Goal: Task Accomplishment & Management: Manage account settings

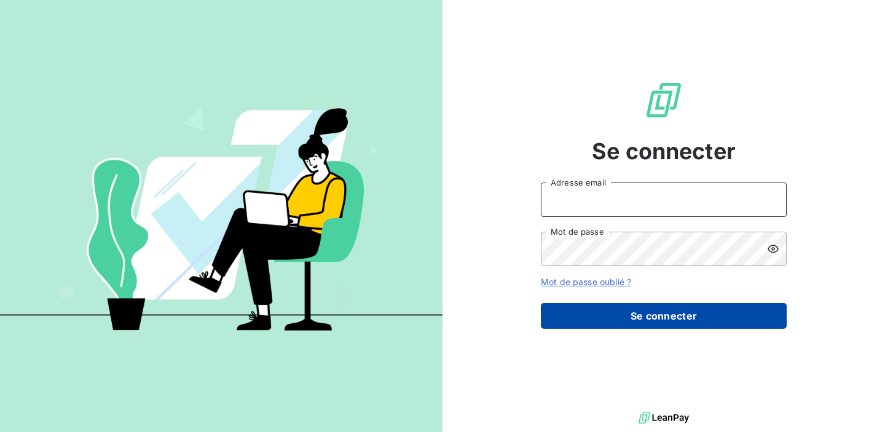
type input "[EMAIL_ADDRESS][DOMAIN_NAME]"
click at [599, 315] on button "Se connecter" at bounding box center [664, 316] width 246 height 26
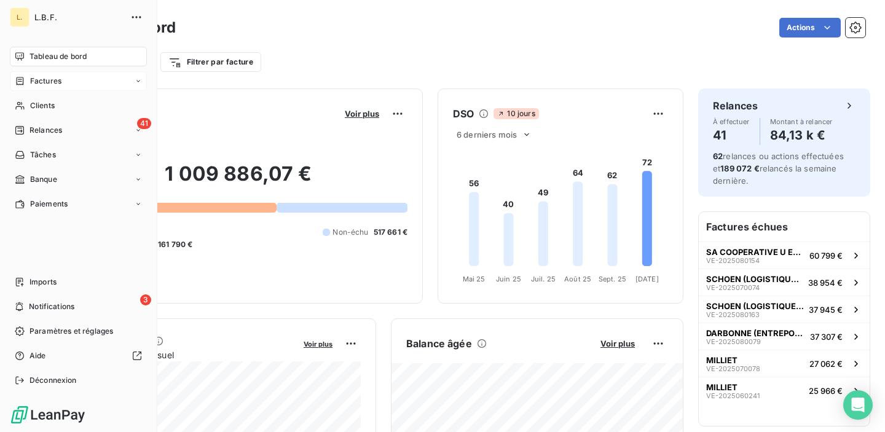
click at [51, 90] on div "Factures" at bounding box center [78, 81] width 137 height 20
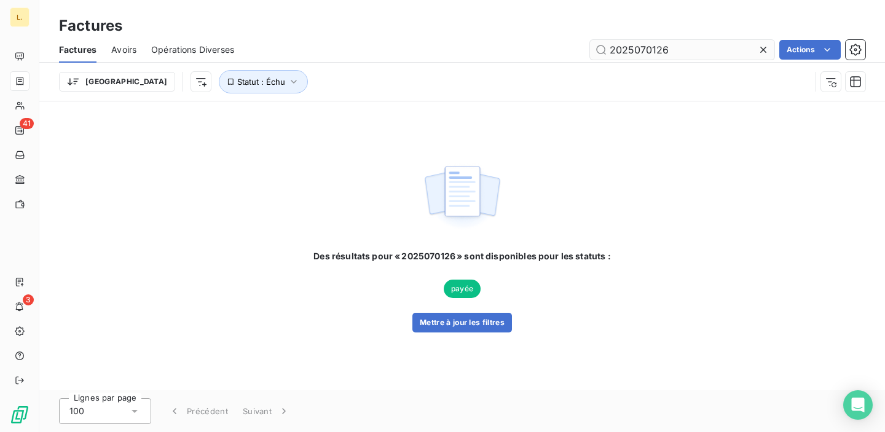
click at [633, 47] on input "2025070126" at bounding box center [682, 50] width 184 height 20
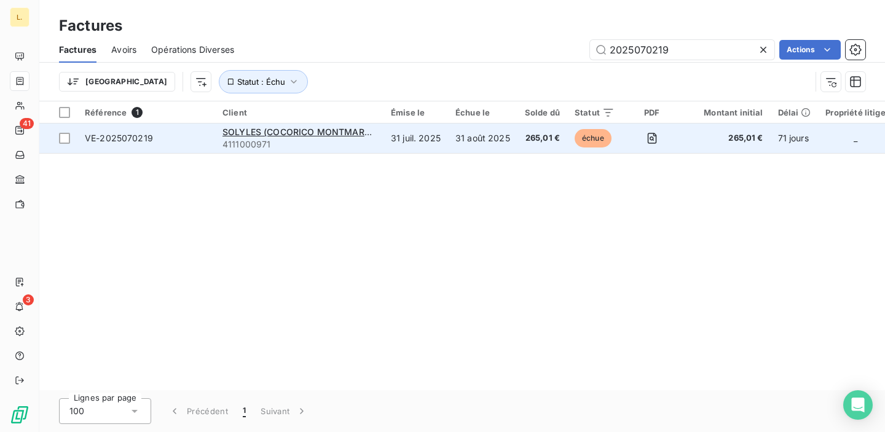
type input "2025070219"
click at [519, 138] on td "265,01 €" at bounding box center [542, 138] width 50 height 29
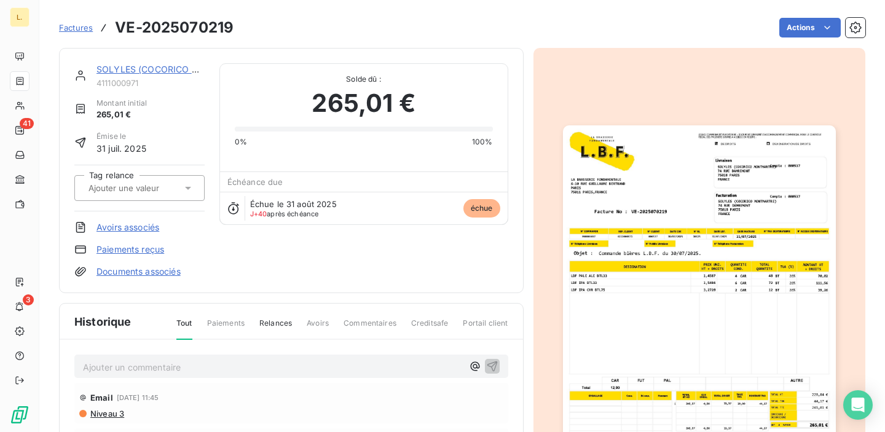
click at [152, 249] on link "Paiements reçus" at bounding box center [130, 249] width 68 height 12
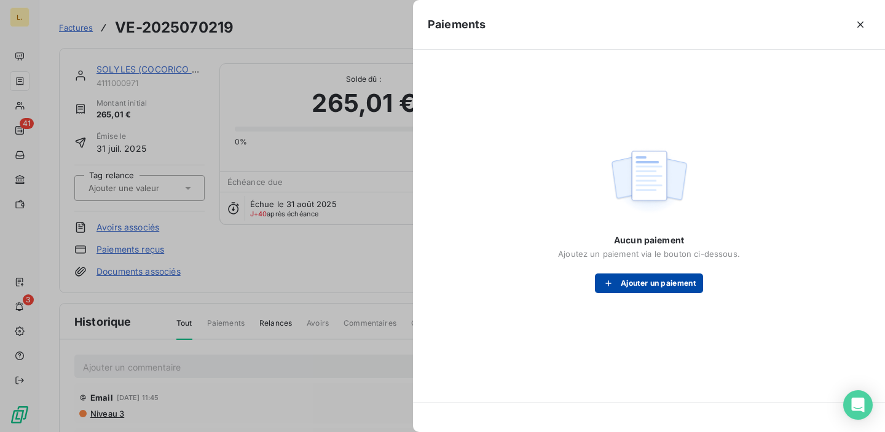
click at [638, 289] on button "Ajouter un paiement" at bounding box center [649, 283] width 108 height 20
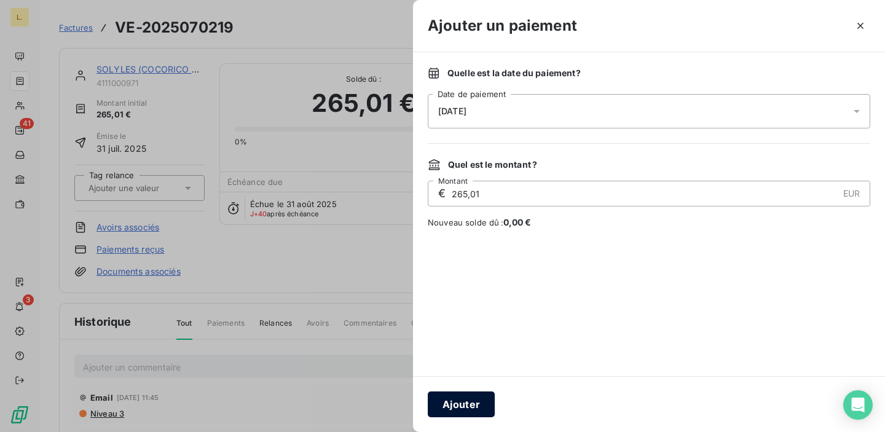
click at [458, 399] on button "Ajouter" at bounding box center [461, 404] width 67 height 26
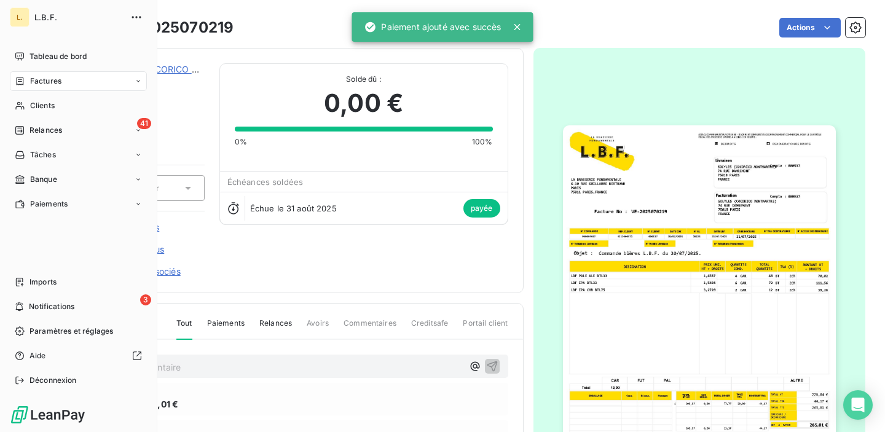
click at [21, 80] on icon at bounding box center [20, 81] width 10 height 10
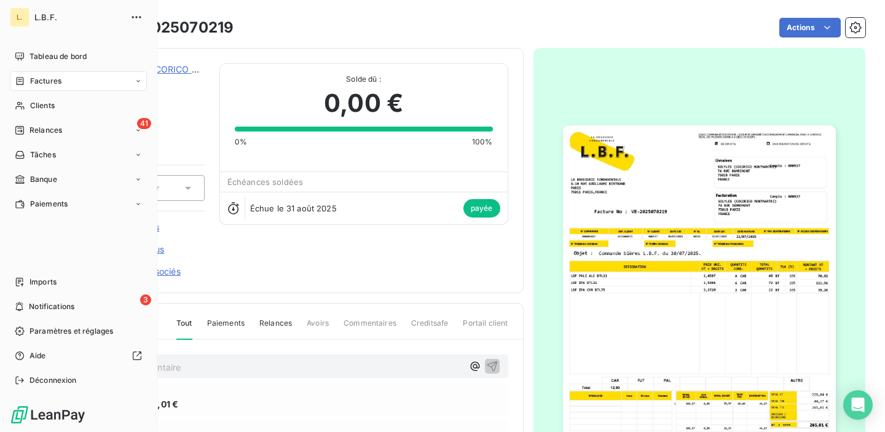
click at [55, 88] on div "Factures" at bounding box center [78, 81] width 137 height 20
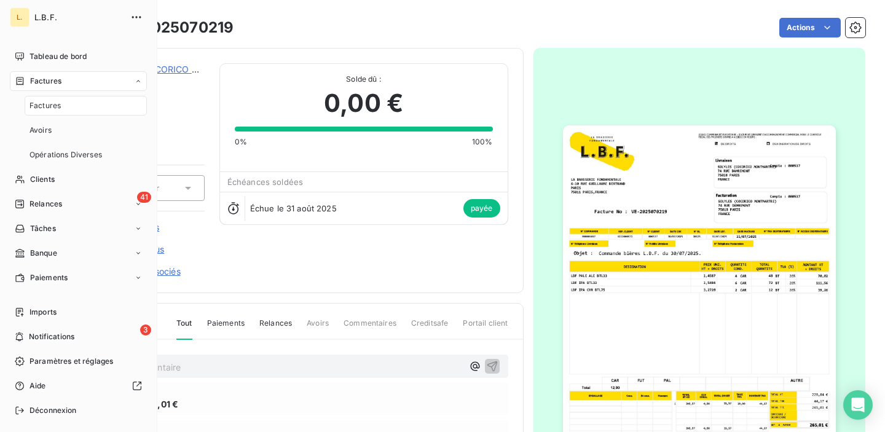
click at [55, 106] on span "Factures" at bounding box center [44, 105] width 31 height 11
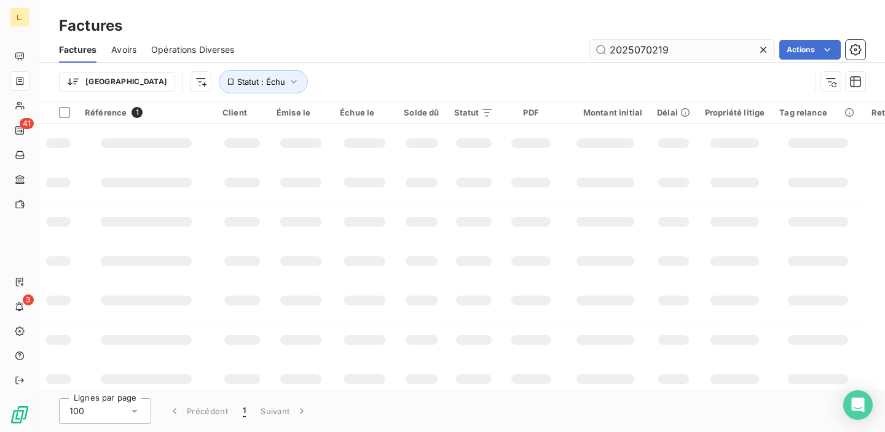
click at [648, 52] on input "2025070219" at bounding box center [682, 50] width 184 height 20
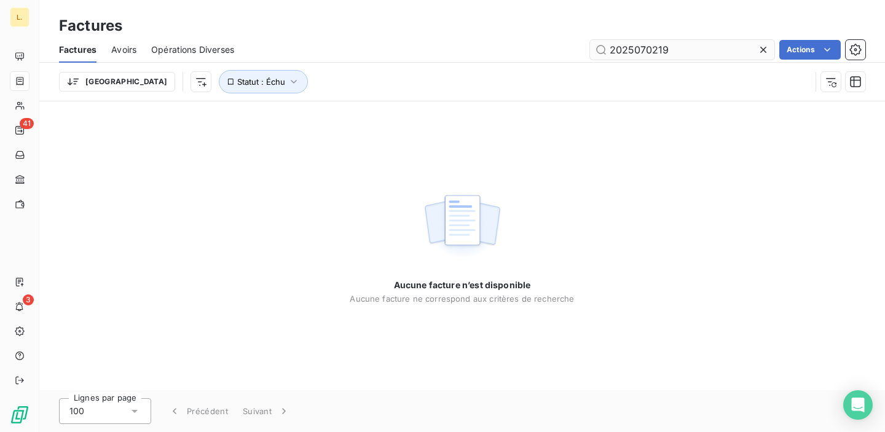
click at [648, 52] on input "2025070219" at bounding box center [682, 50] width 184 height 20
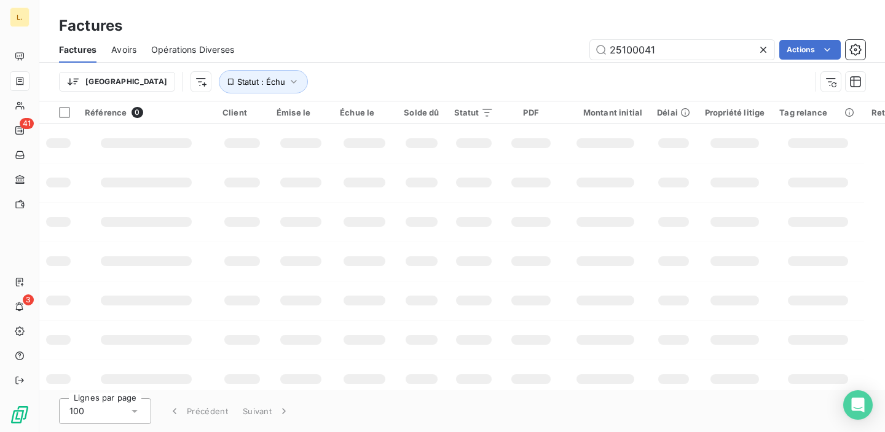
type input "25100041"
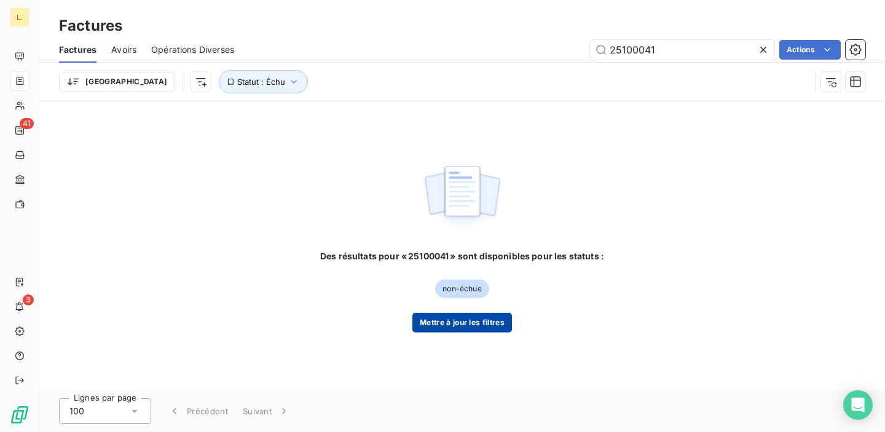
click at [457, 330] on button "Mettre à jour les filtres" at bounding box center [462, 323] width 100 height 20
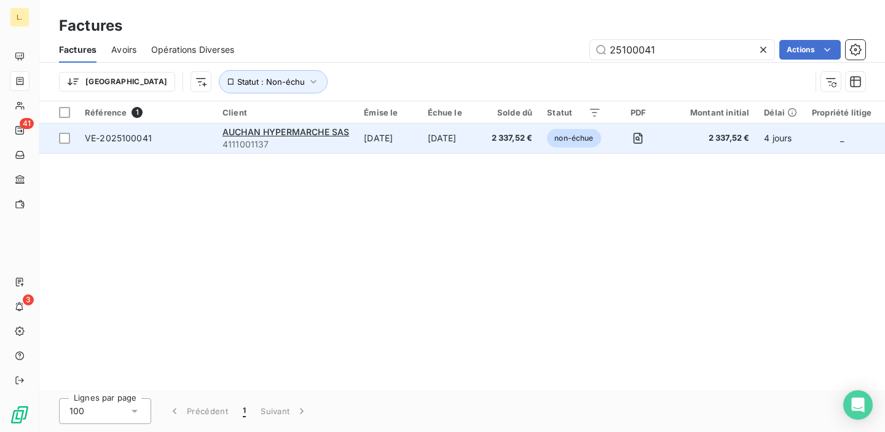
click at [498, 148] on td "2 337,52 €" at bounding box center [512, 138] width 56 height 29
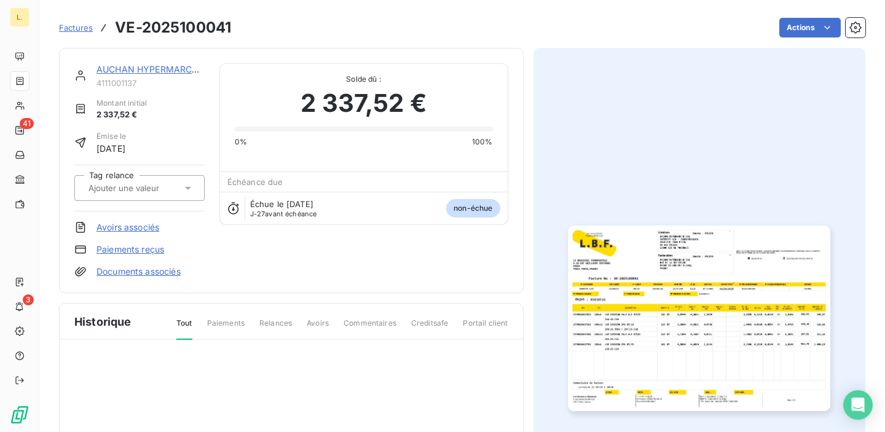
click at [149, 251] on link "Paiements reçus" at bounding box center [130, 249] width 68 height 12
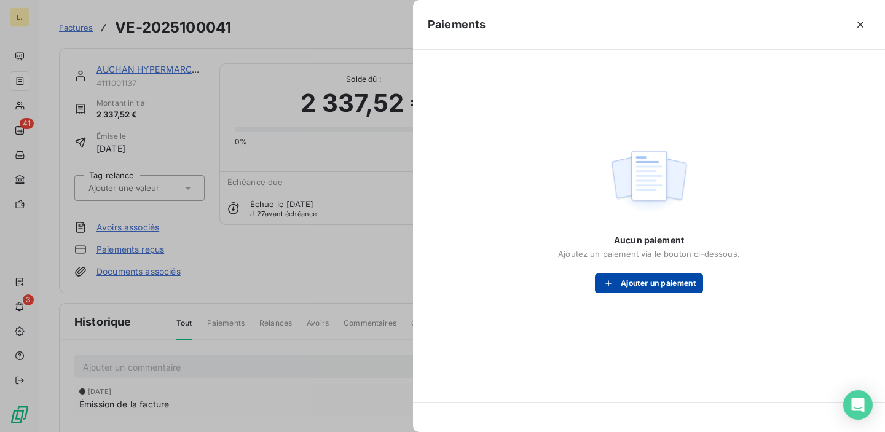
click at [618, 282] on div "button" at bounding box center [611, 283] width 18 height 12
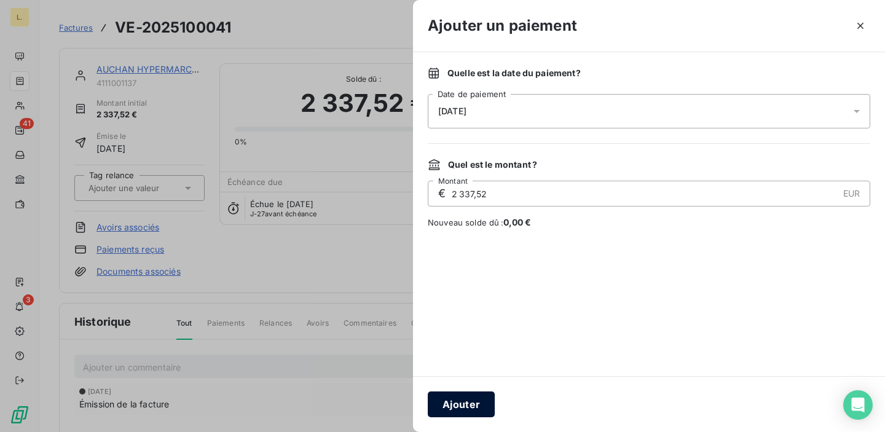
click at [468, 408] on button "Ajouter" at bounding box center [461, 404] width 67 height 26
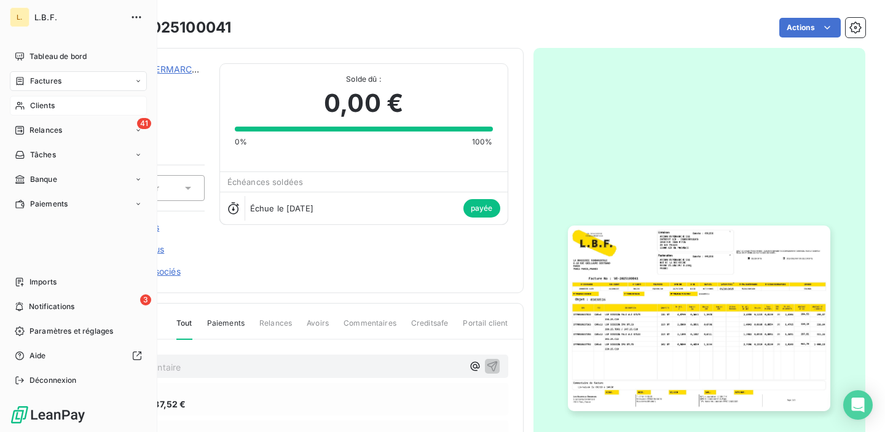
click at [23, 102] on icon at bounding box center [20, 106] width 10 height 10
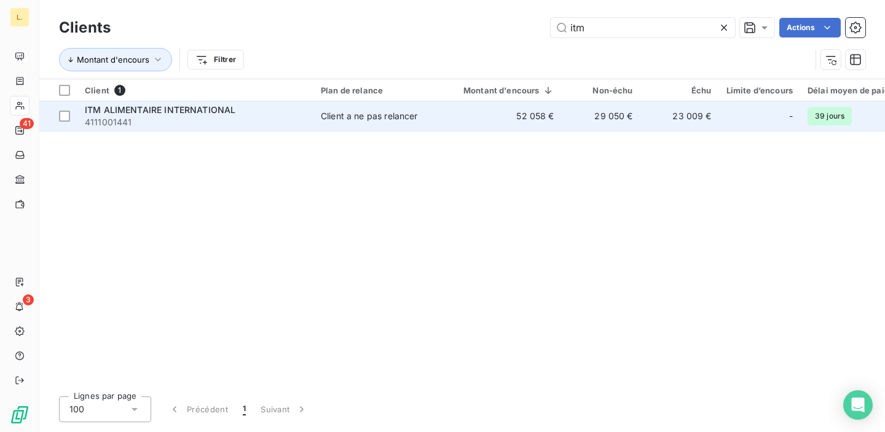
type input "itm"
click at [556, 108] on td "52 058 €" at bounding box center [501, 115] width 120 height 29
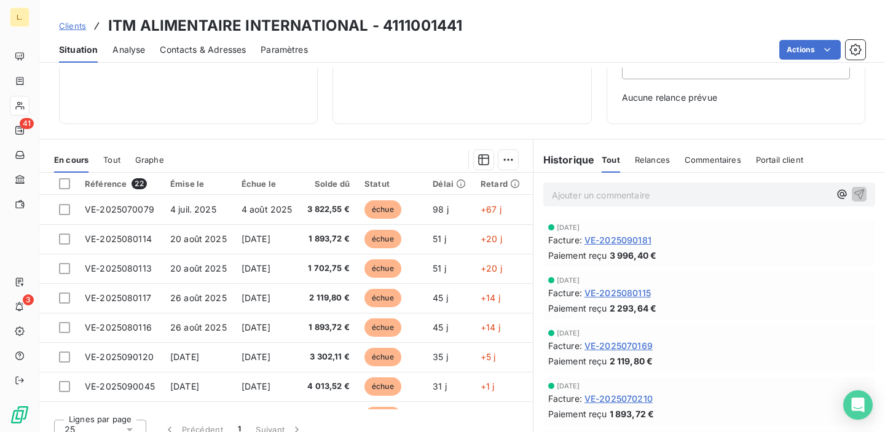
scroll to position [174, 0]
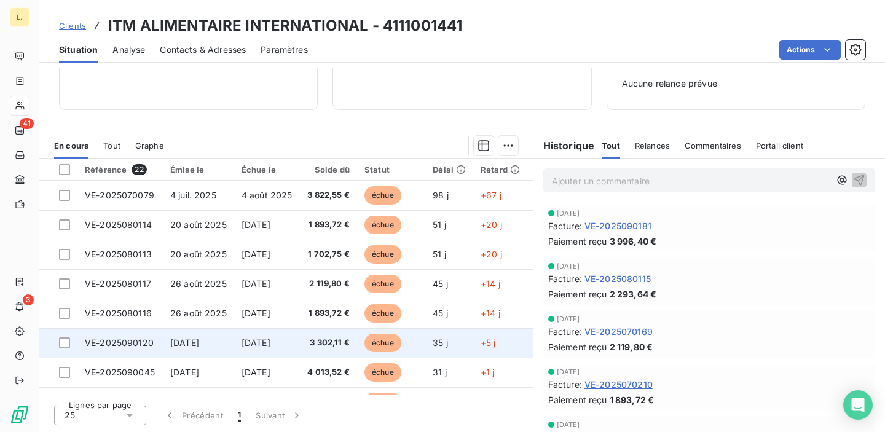
click at [348, 338] on span "3 302,11 €" at bounding box center [328, 343] width 43 height 12
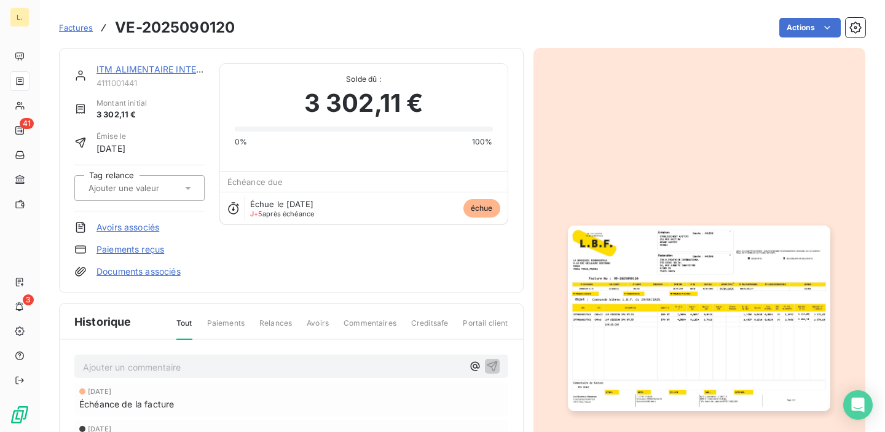
click at [148, 249] on link "Paiements reçus" at bounding box center [130, 249] width 68 height 12
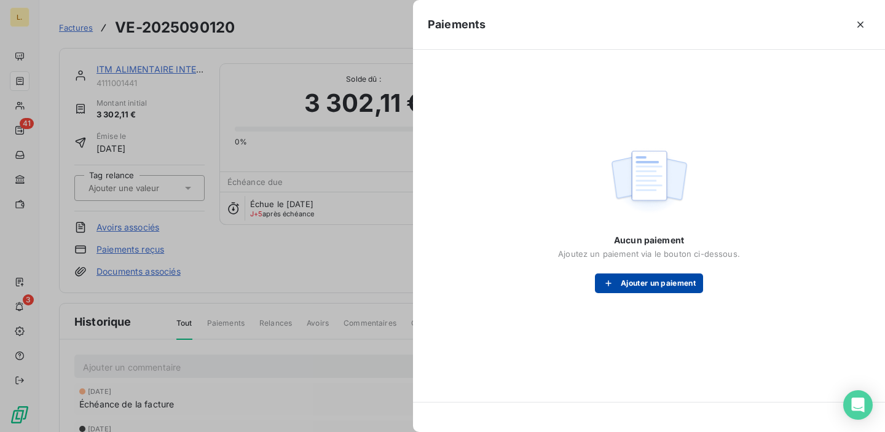
click at [621, 286] on button "Ajouter un paiement" at bounding box center [649, 283] width 108 height 20
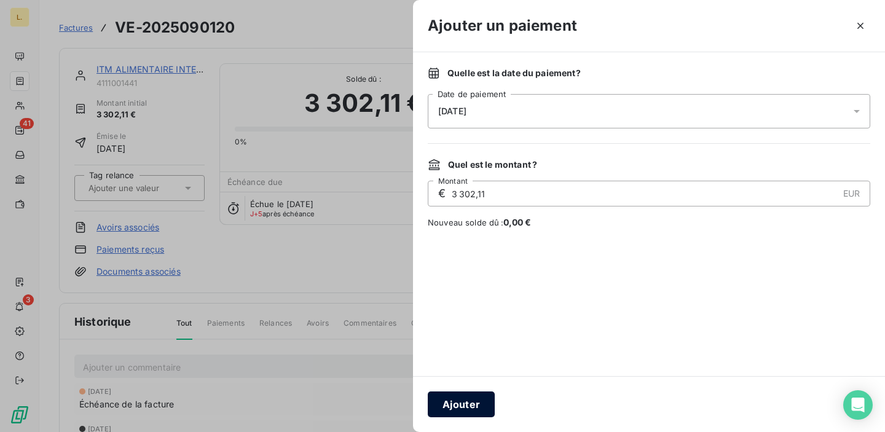
click at [477, 398] on button "Ajouter" at bounding box center [461, 404] width 67 height 26
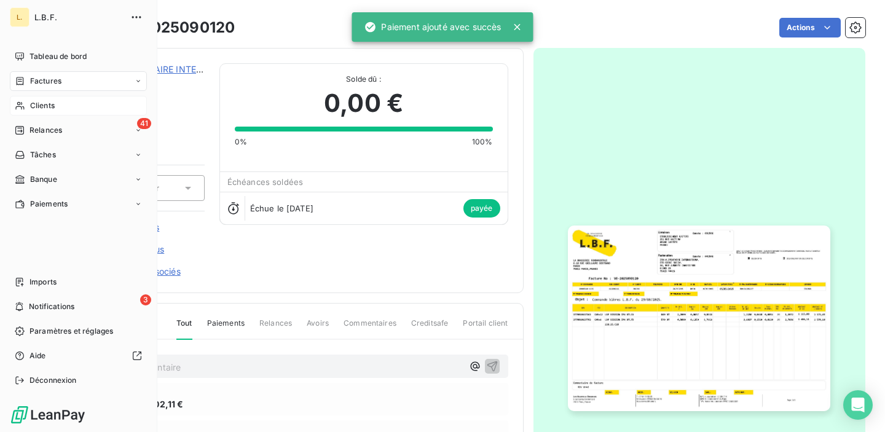
click at [22, 110] on icon at bounding box center [20, 106] width 10 height 10
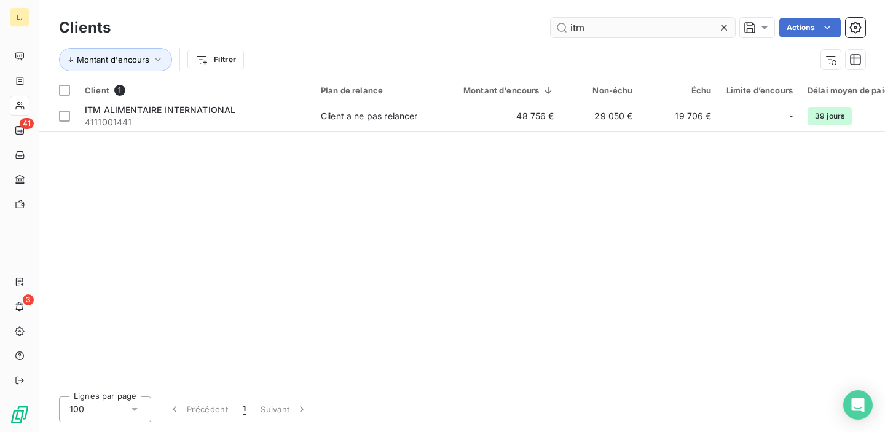
click at [574, 28] on input "itm" at bounding box center [643, 28] width 184 height 20
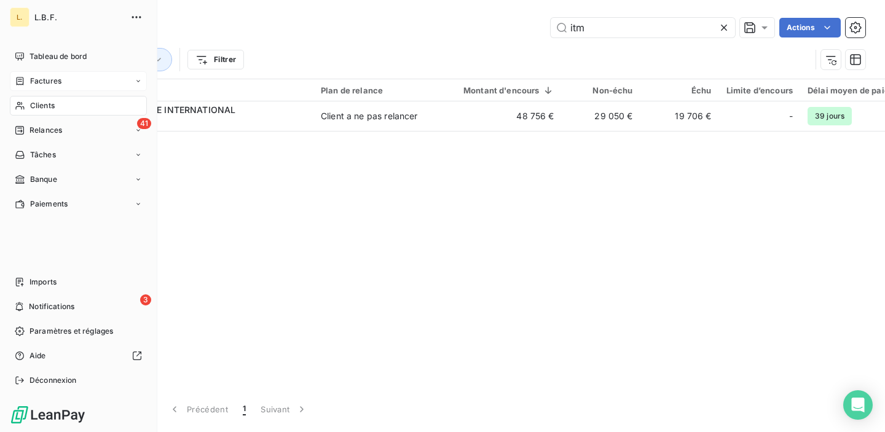
click at [15, 82] on icon at bounding box center [20, 81] width 10 height 10
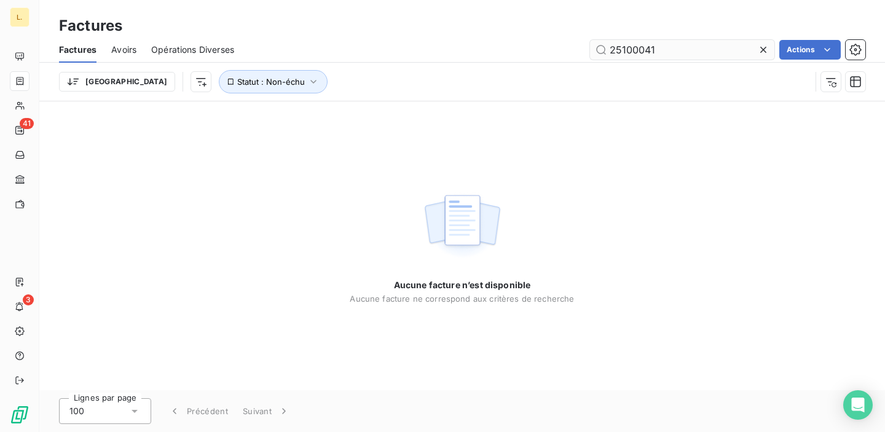
click at [638, 44] on input "25100041" at bounding box center [682, 50] width 184 height 20
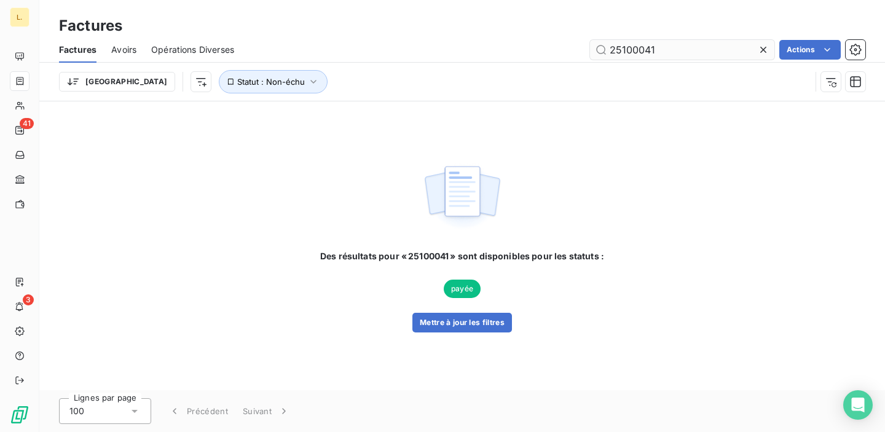
click at [638, 44] on input "25100041" at bounding box center [682, 50] width 184 height 20
click at [431, 324] on button "Mettre à jour les filtres" at bounding box center [462, 323] width 100 height 20
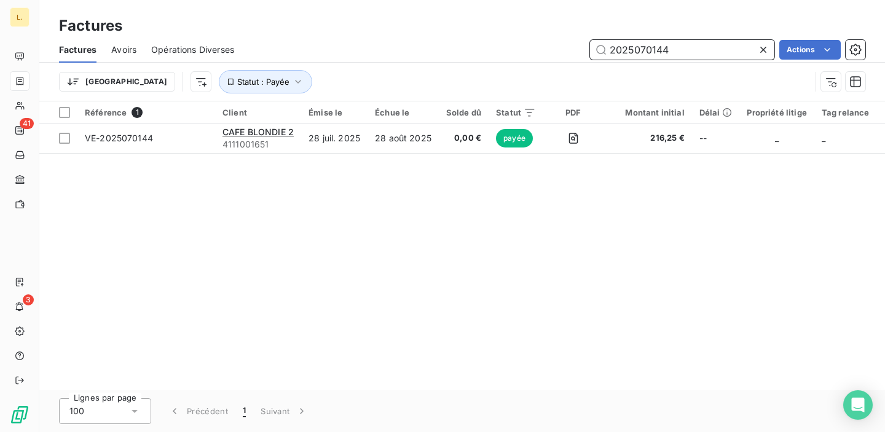
click at [635, 44] on input "2025070144" at bounding box center [682, 50] width 184 height 20
paste input "8"
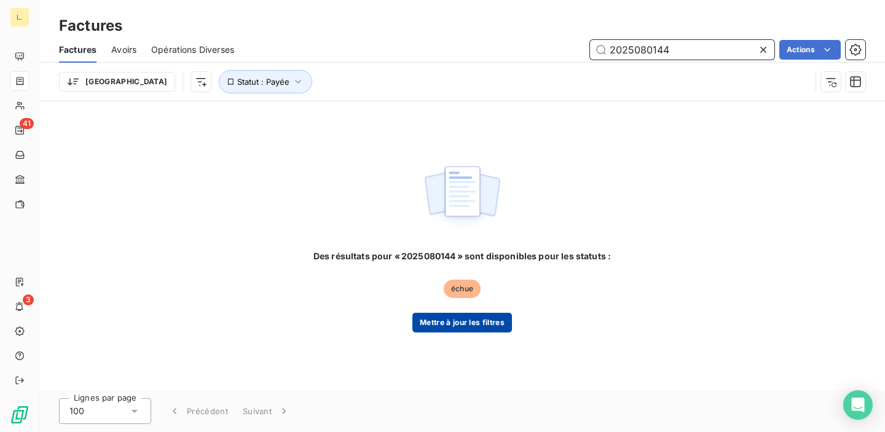
type input "2025080144"
click at [431, 315] on button "Mettre à jour les filtres" at bounding box center [462, 323] width 100 height 20
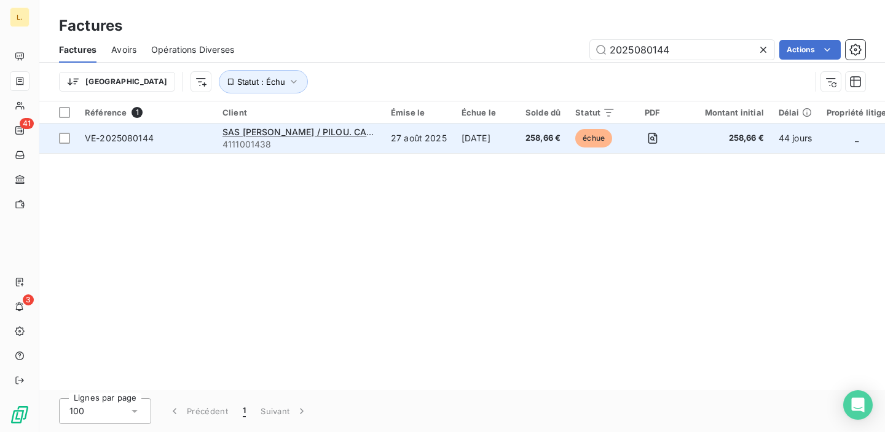
click at [387, 140] on td "27 août 2025" at bounding box center [418, 138] width 71 height 29
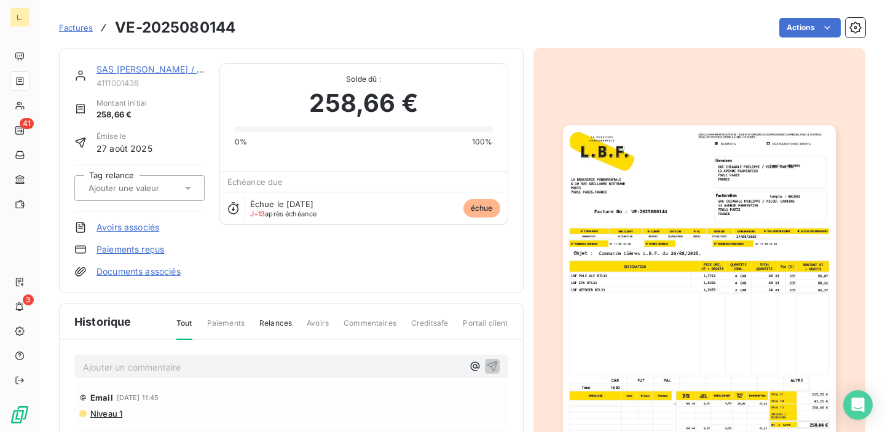
click at [153, 247] on link "Paiements reçus" at bounding box center [130, 249] width 68 height 12
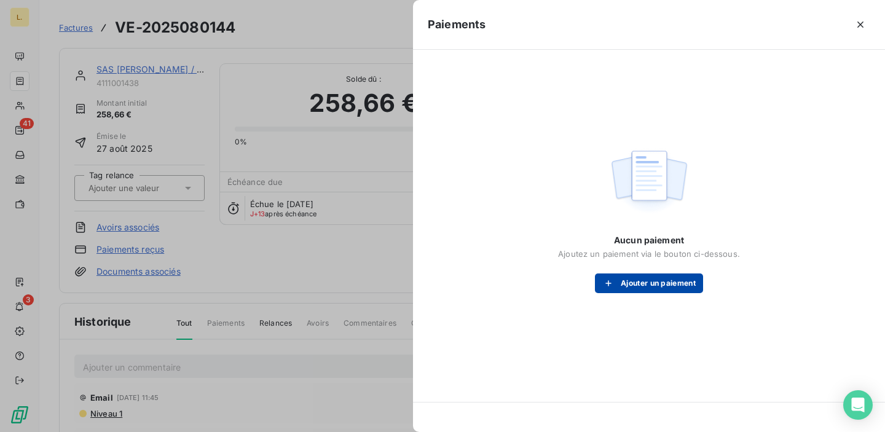
click at [610, 289] on icon "button" at bounding box center [608, 283] width 12 height 12
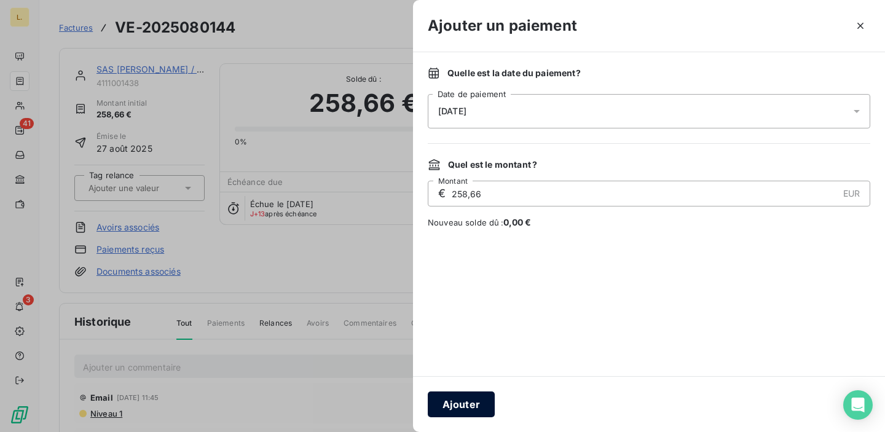
click at [484, 394] on button "Ajouter" at bounding box center [461, 404] width 67 height 26
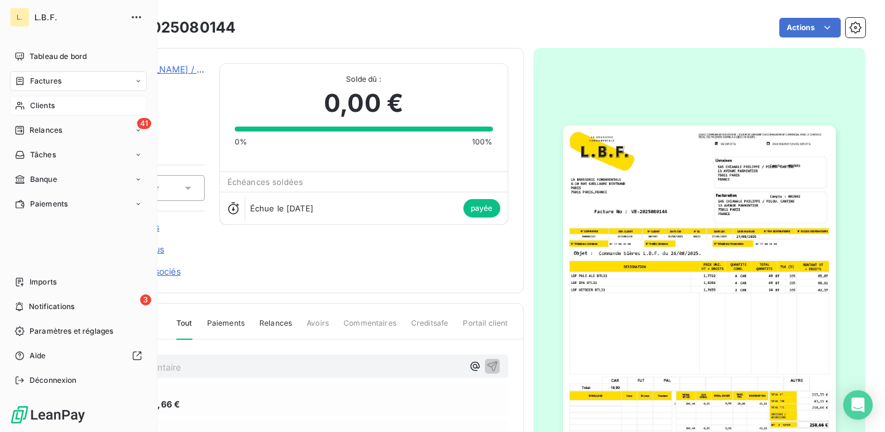
click at [15, 105] on icon at bounding box center [20, 106] width 10 height 10
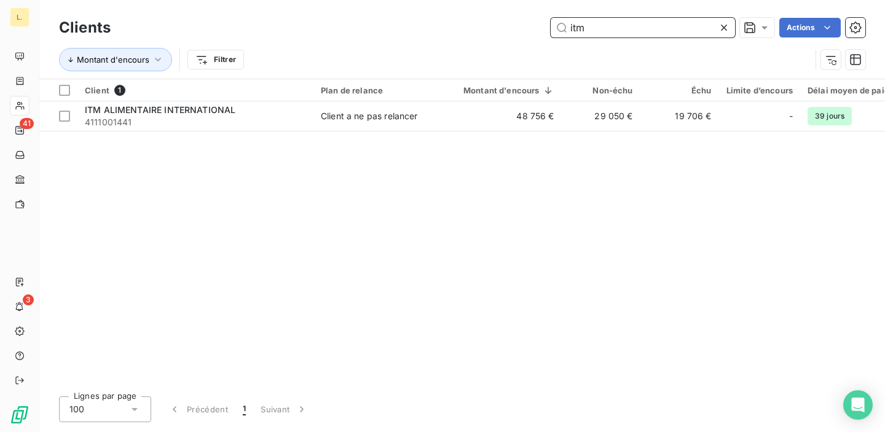
click at [582, 31] on input "itm" at bounding box center [643, 28] width 184 height 20
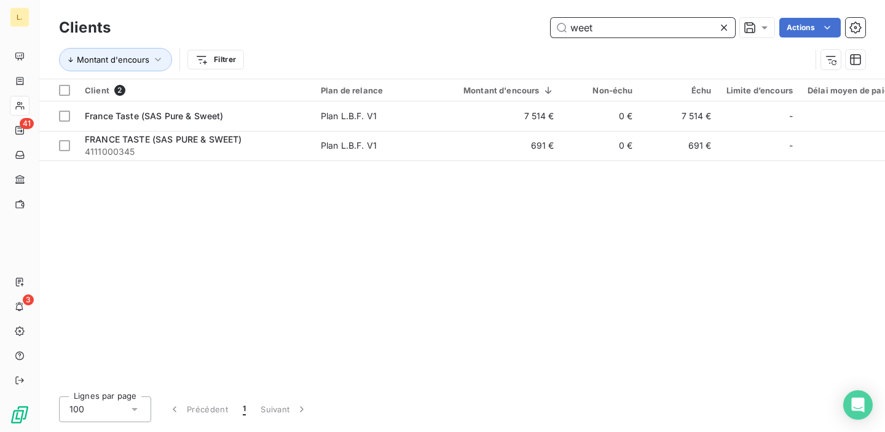
click at [584, 36] on input "weet" at bounding box center [643, 28] width 184 height 20
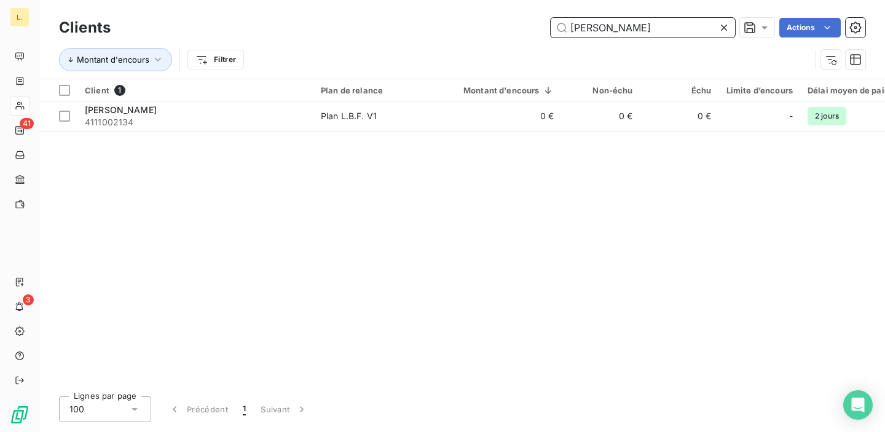
type input "[PERSON_NAME]"
drag, startPoint x: 576, startPoint y: 47, endPoint x: 547, endPoint y: 47, distance: 28.3
click at [572, 47] on div "Montant d'encours Filtrer" at bounding box center [462, 60] width 806 height 38
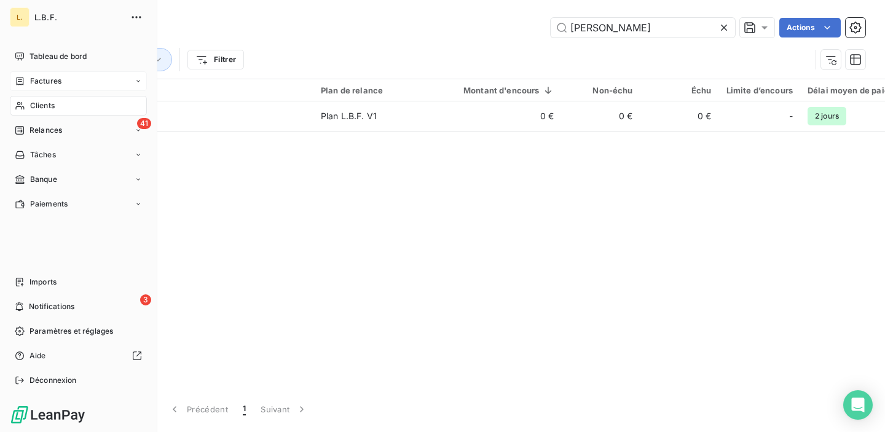
click at [25, 84] on div "Factures" at bounding box center [38, 81] width 47 height 11
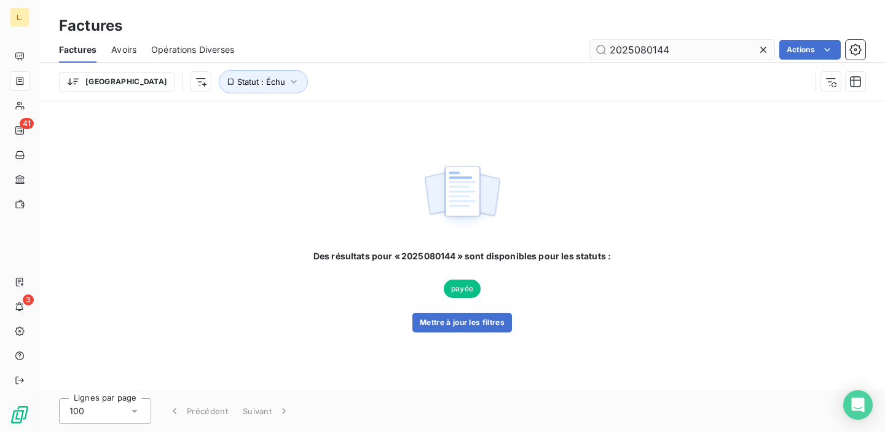
click at [626, 51] on input "2025080144" at bounding box center [682, 50] width 184 height 20
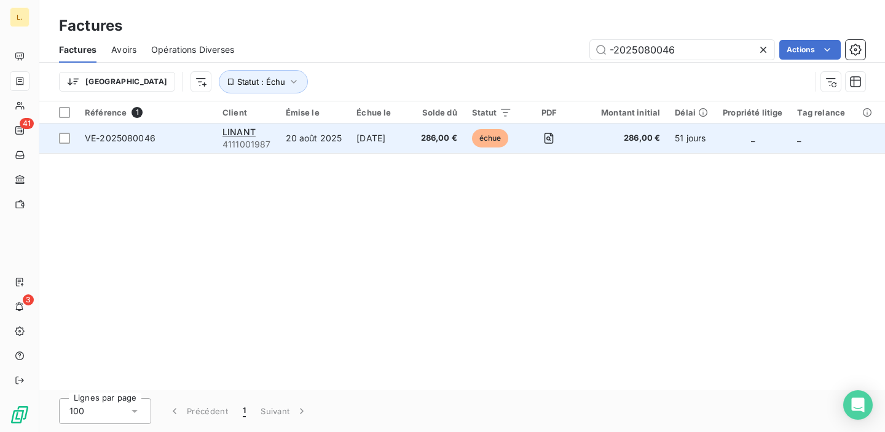
type input "-2025080046"
click at [457, 134] on span "286,00 €" at bounding box center [439, 138] width 36 height 12
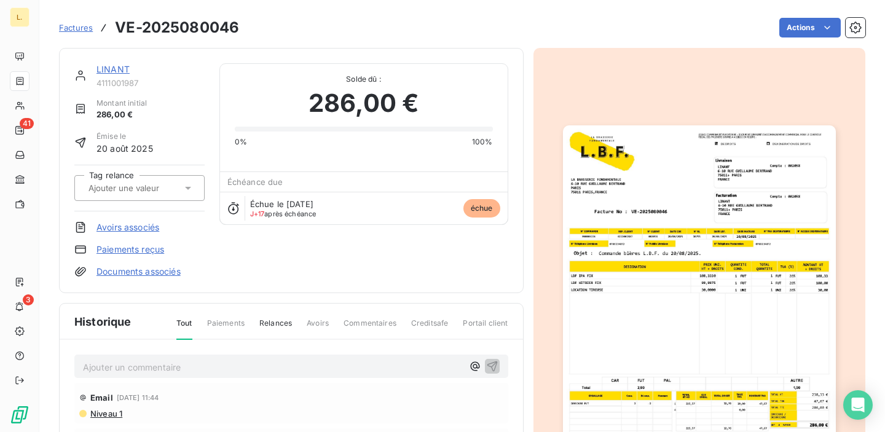
click at [147, 249] on link "Paiements reçus" at bounding box center [130, 249] width 68 height 12
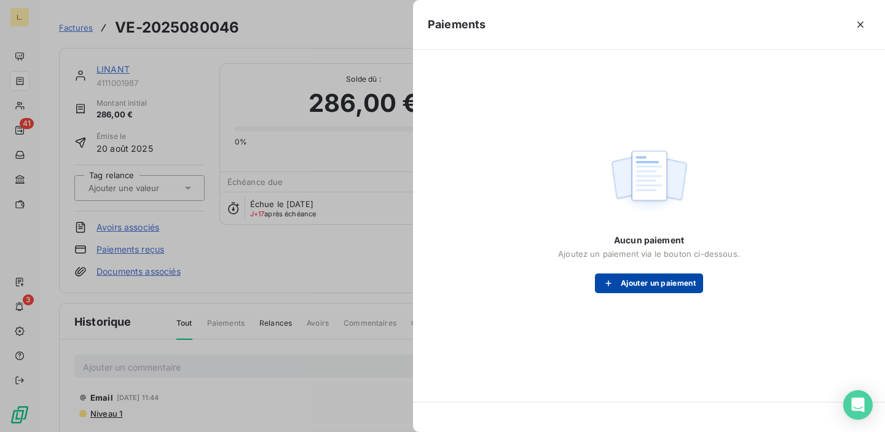
click at [623, 278] on button "Ajouter un paiement" at bounding box center [649, 283] width 108 height 20
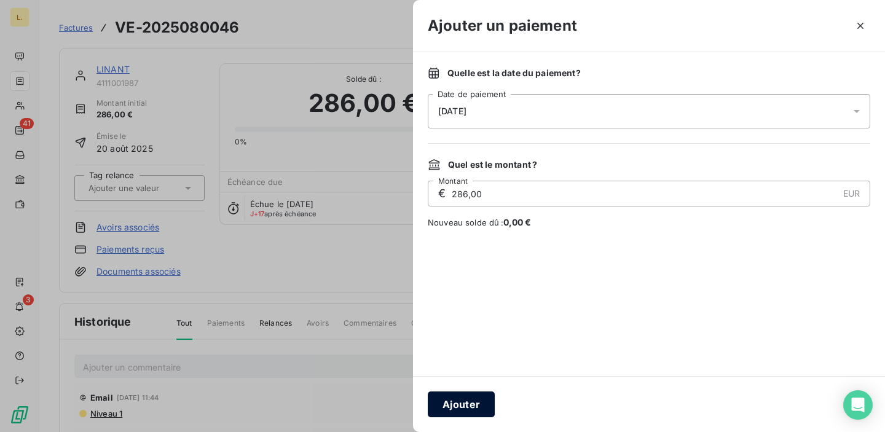
click at [460, 407] on button "Ajouter" at bounding box center [461, 404] width 67 height 26
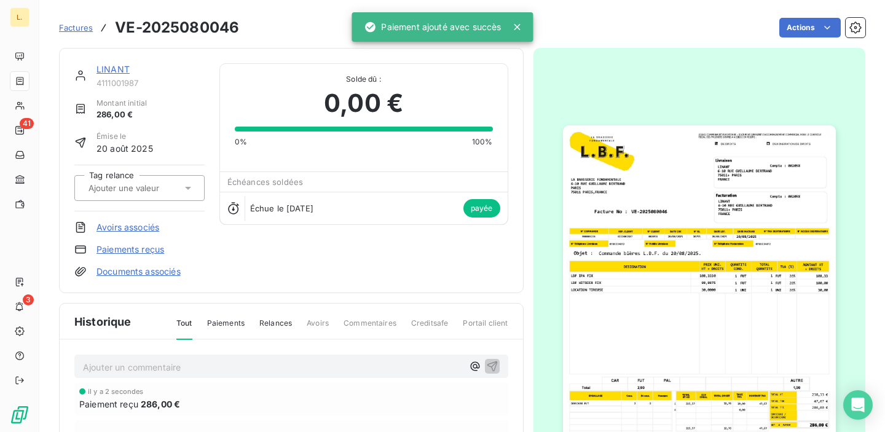
click at [715, 275] on img "button" at bounding box center [699, 317] width 273 height 385
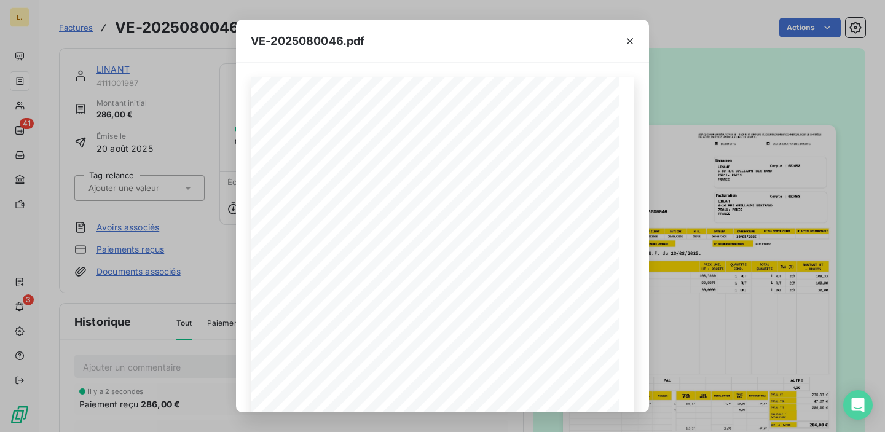
click at [714, 236] on div "VE-2025080046.pdf LA BRASSERIE FONDAMENTALE [STREET_ADDRESS][PERSON_NAME] VE-20…" at bounding box center [442, 216] width 885 height 432
